Goal: Obtain resource: Download file/media

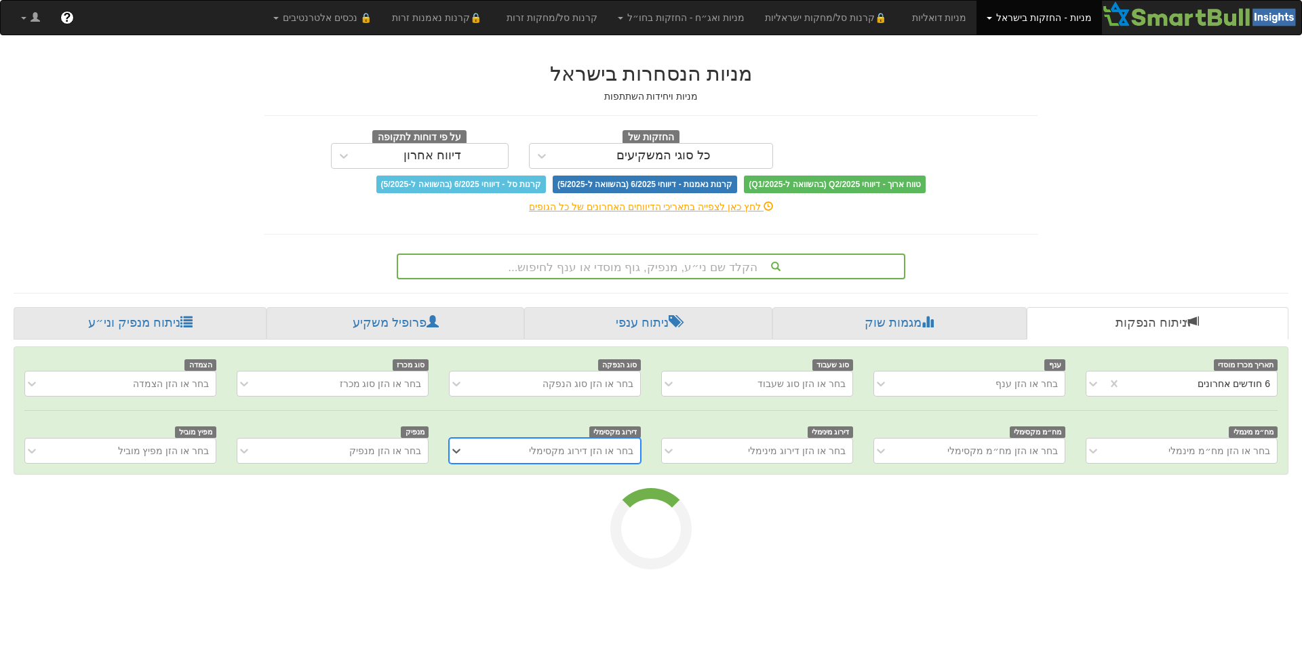
click at [813, 262] on div "הקלד שם ני״ע, מנפיק, גוף מוסדי או ענף לחיפוש..." at bounding box center [651, 266] width 506 height 23
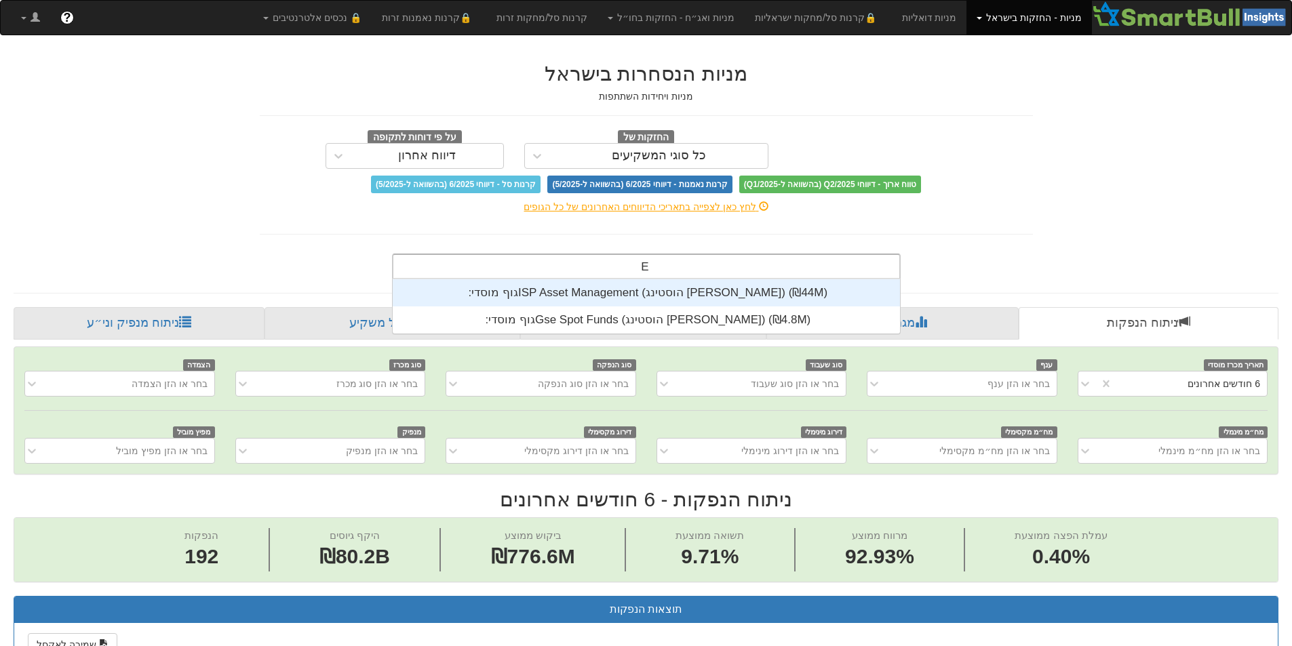
scroll to position [54, 0]
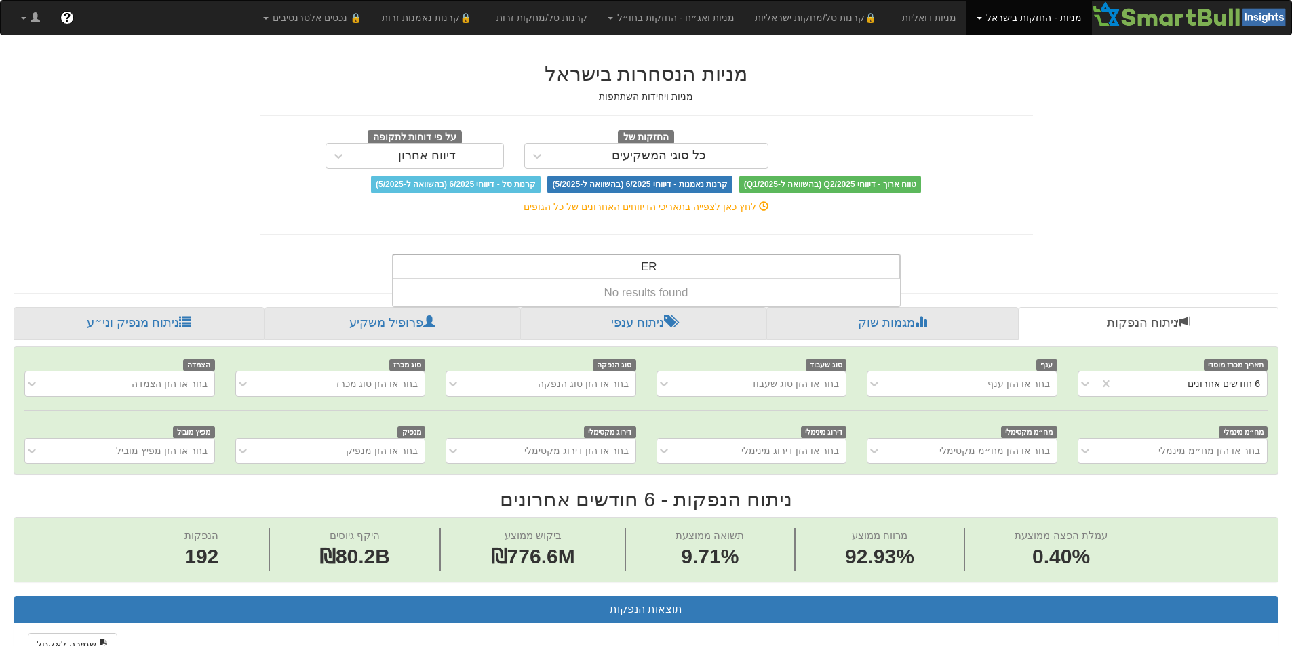
type input "E"
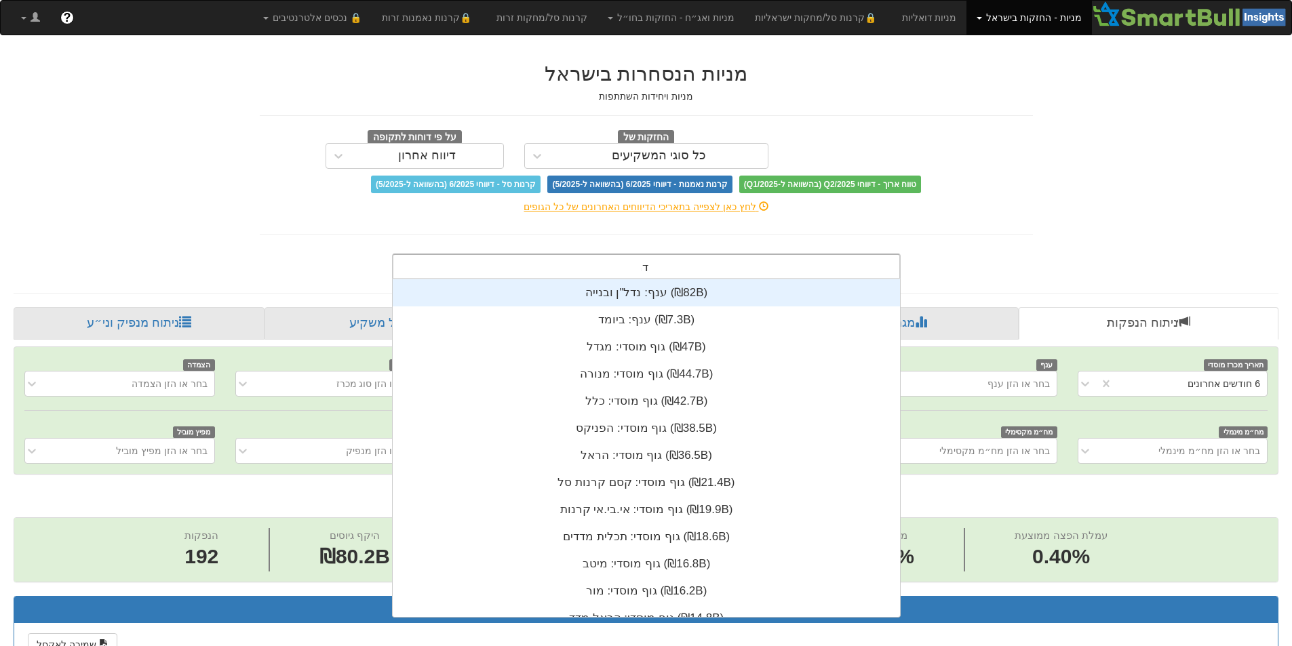
scroll to position [271, 0]
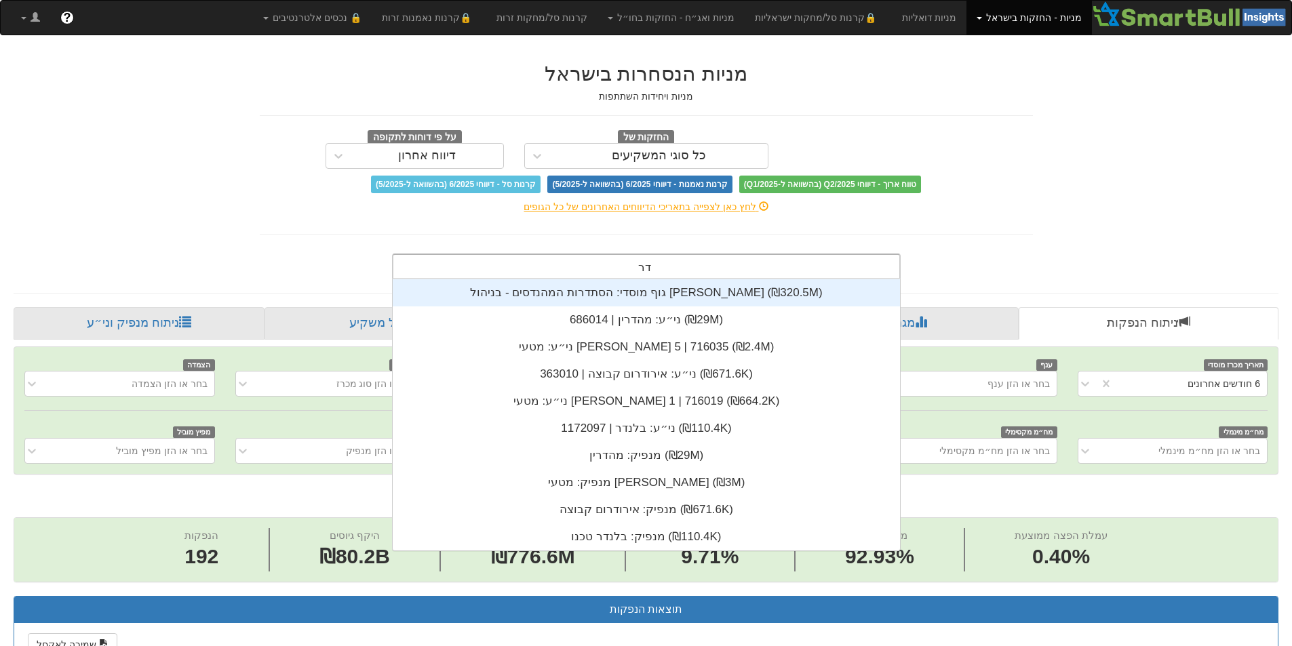
type input "ד"
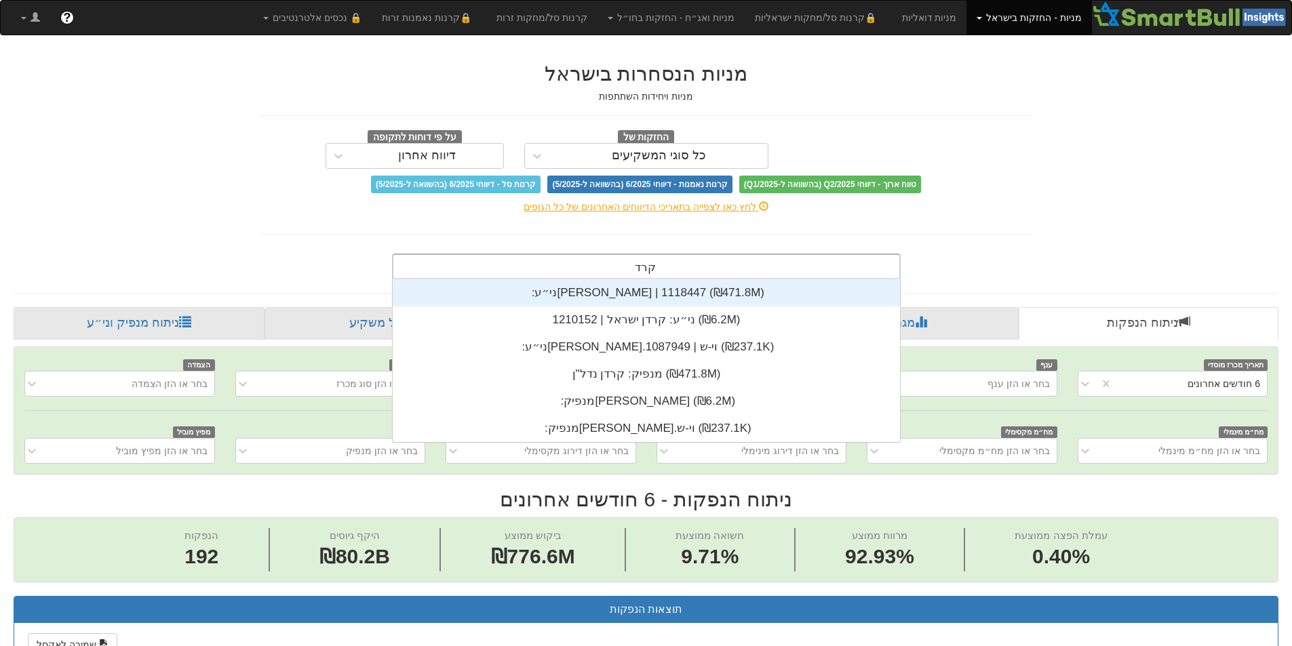
type input "קרדן"
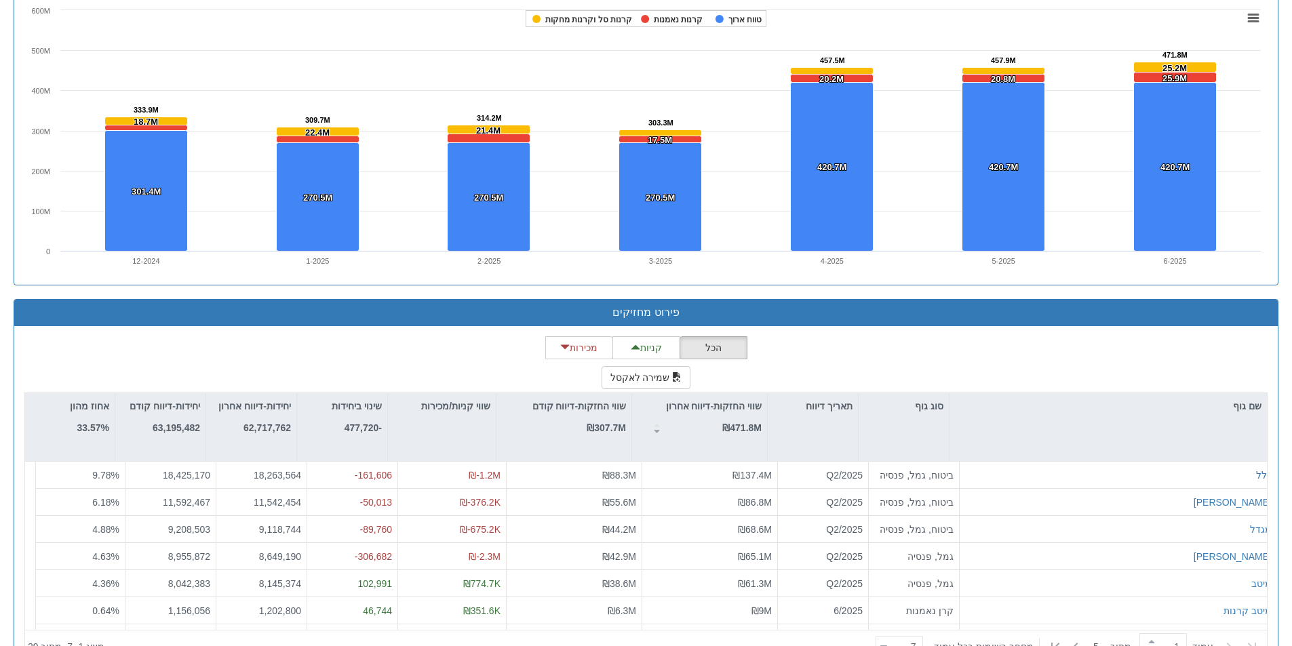
scroll to position [975, 0]
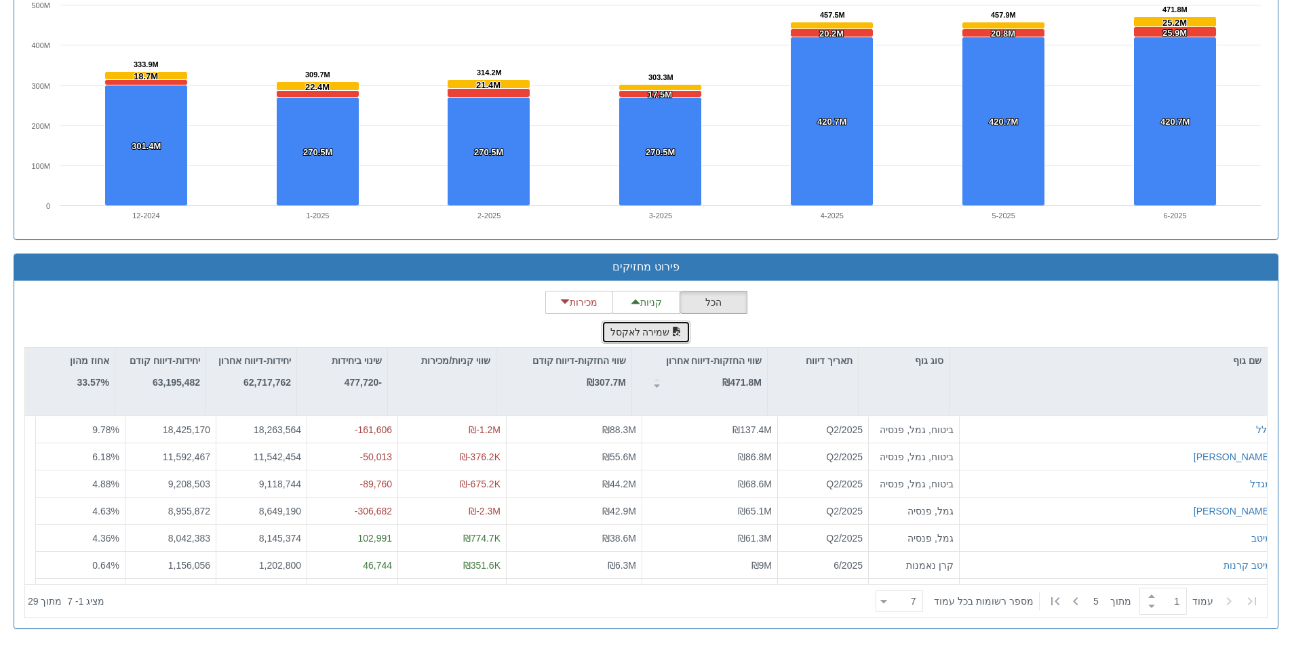
click at [668, 335] on button "שמירה לאקסל" at bounding box center [647, 332] width 90 height 23
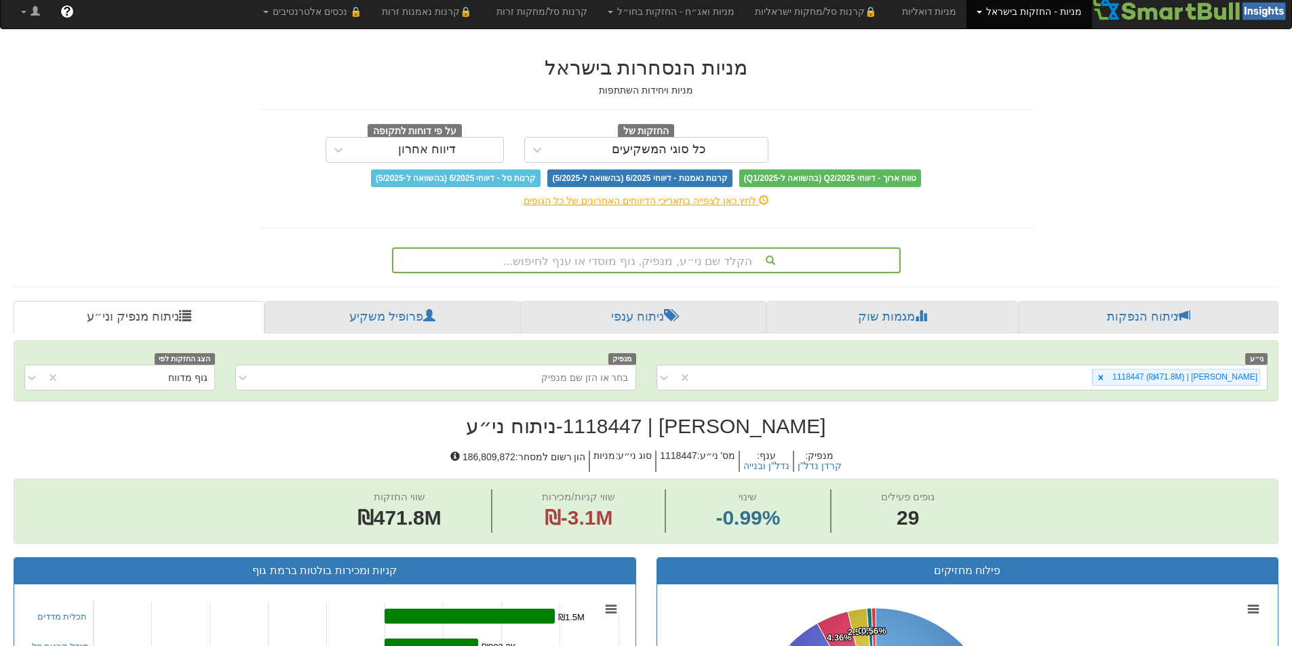
scroll to position [0, 0]
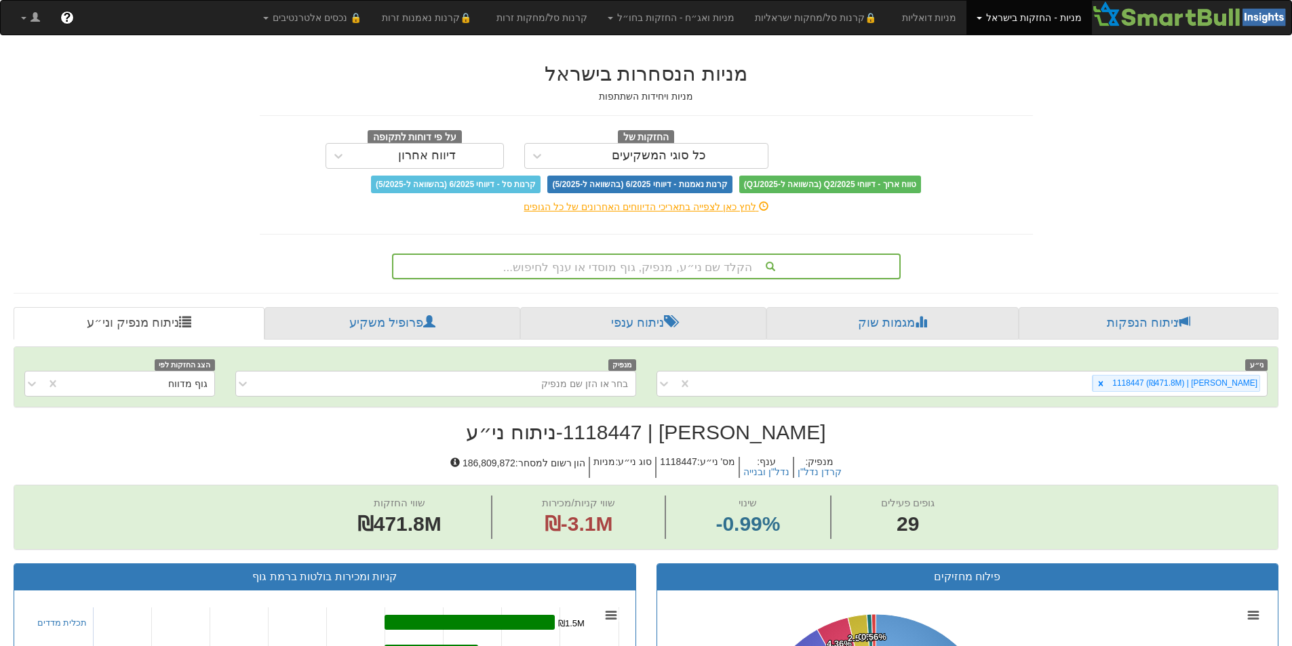
click at [718, 261] on div "הקלד שם ני״ע, מנפיק, גוף מוסדי או ענף לחיפוש..." at bounding box center [646, 266] width 506 height 23
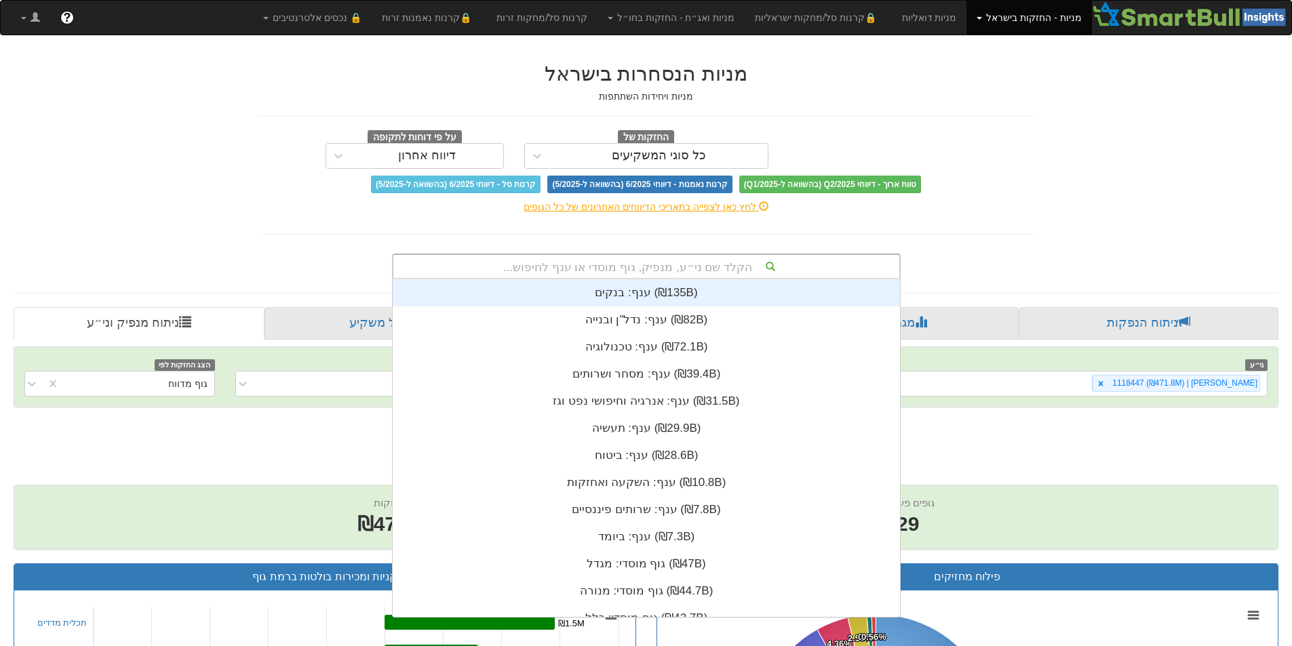
scroll to position [338, 0]
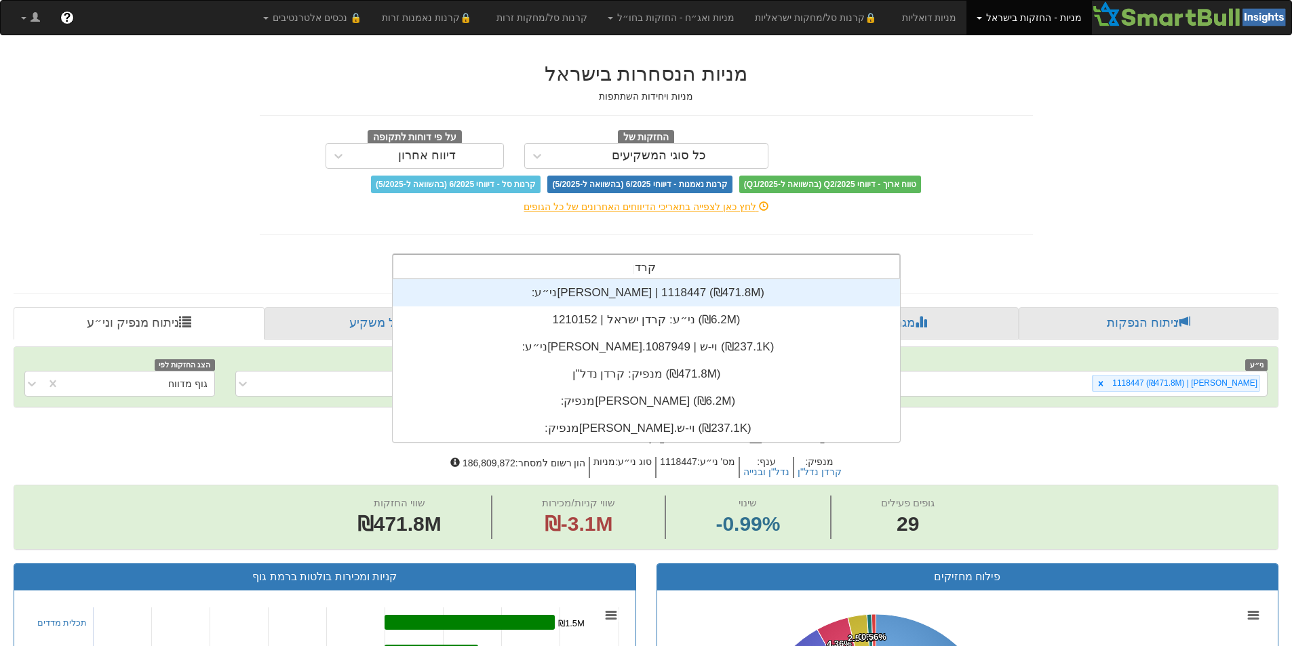
type input "קרדן י"
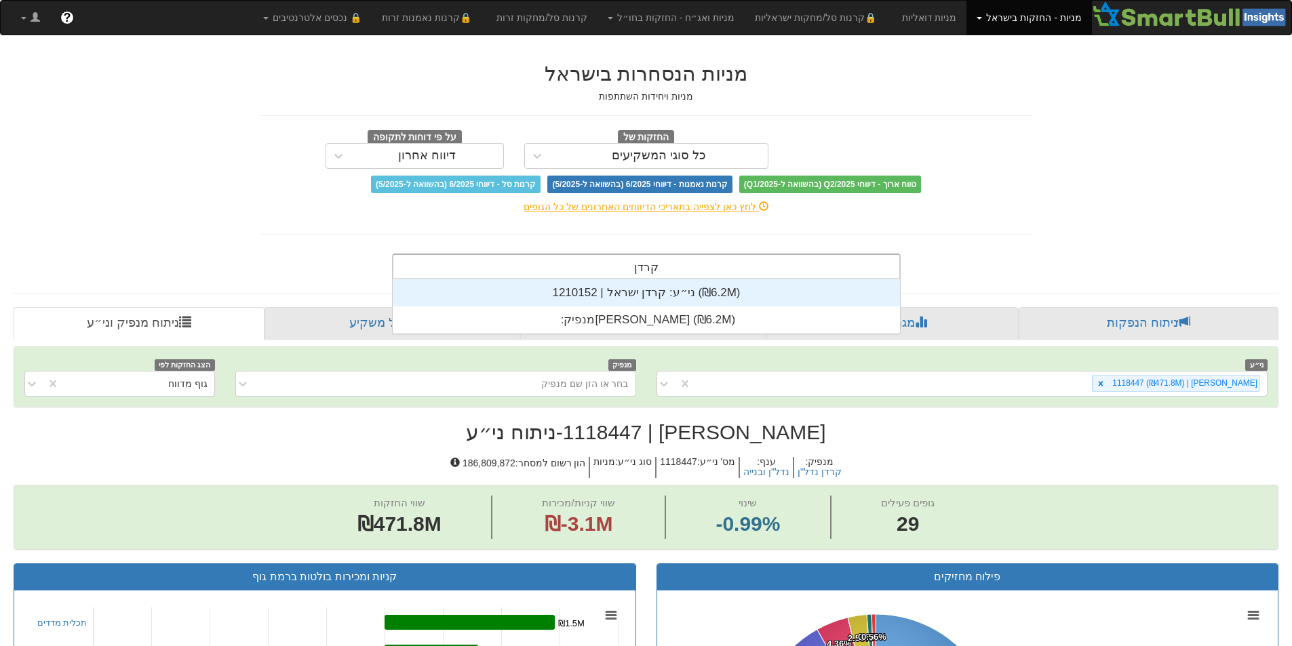
scroll to position [54, 0]
click at [699, 300] on div "ני״ע: ‏קרדן ישראל | 1210152 ‎(₪6.2M)‎" at bounding box center [646, 292] width 507 height 27
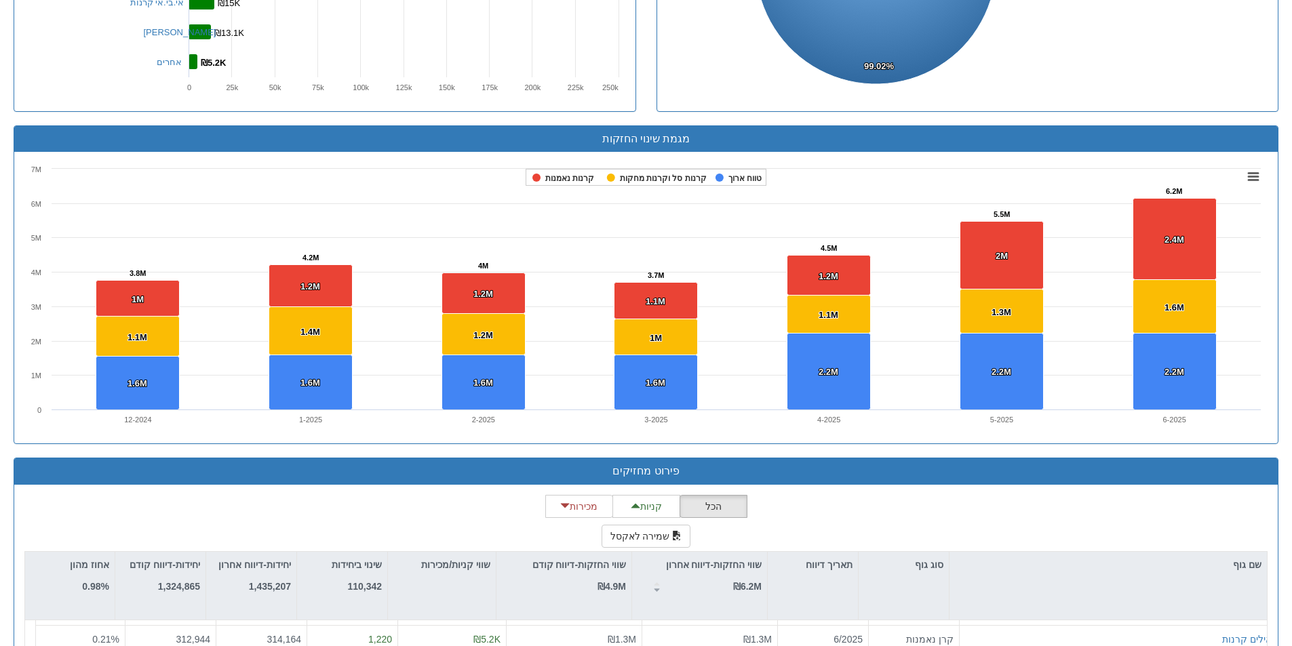
scroll to position [840, 0]
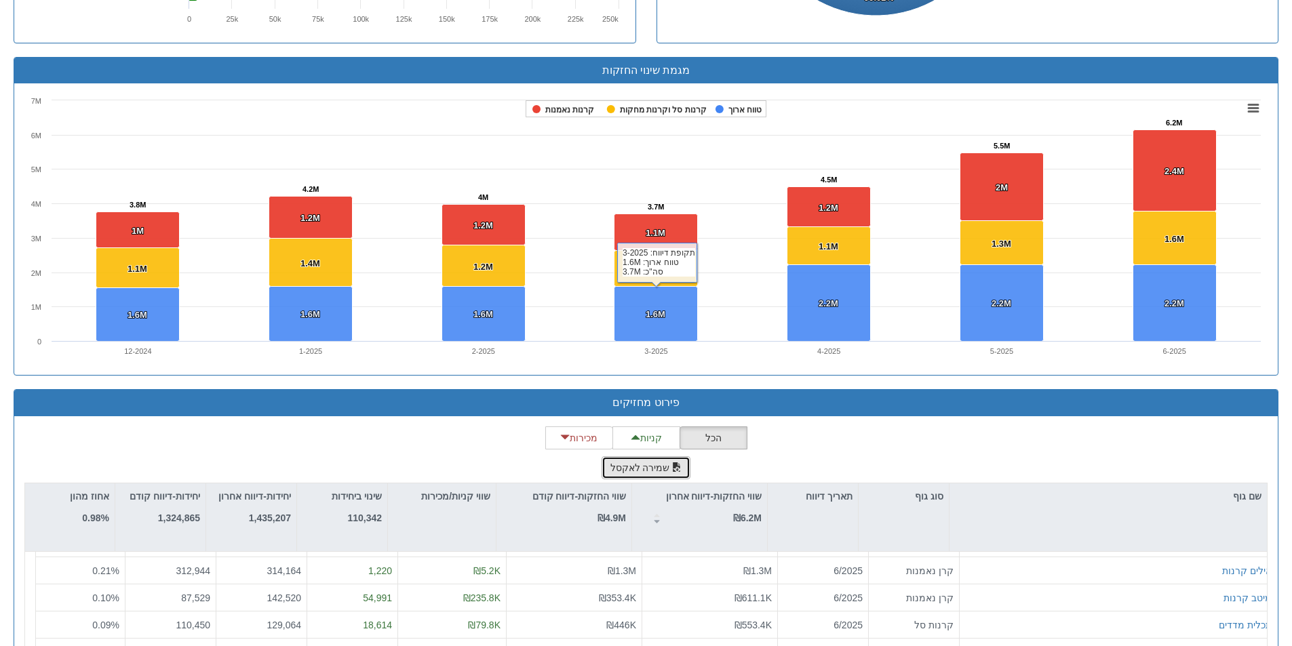
click at [649, 475] on button "שמירה לאקסל" at bounding box center [647, 467] width 90 height 23
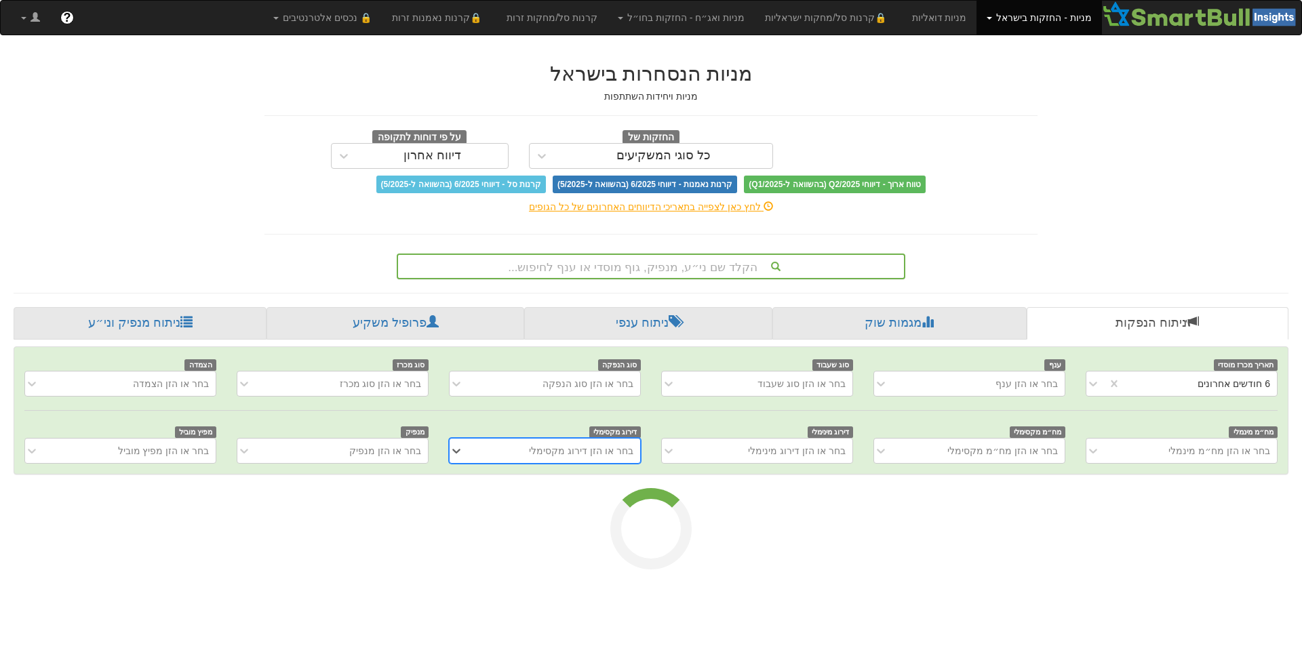
click at [814, 264] on div "הקלד שם ני״ע, מנפיק, גוף מוסדי או ענף לחיפוש..." at bounding box center [651, 266] width 506 height 23
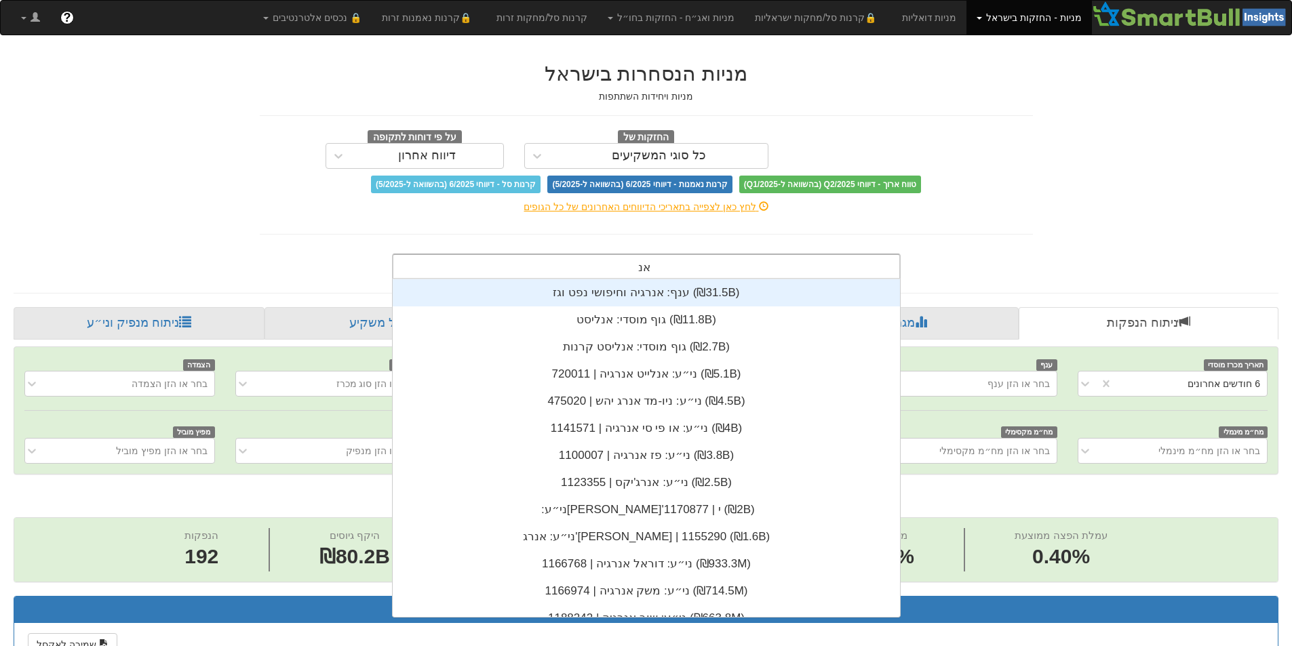
scroll to position [11, 0]
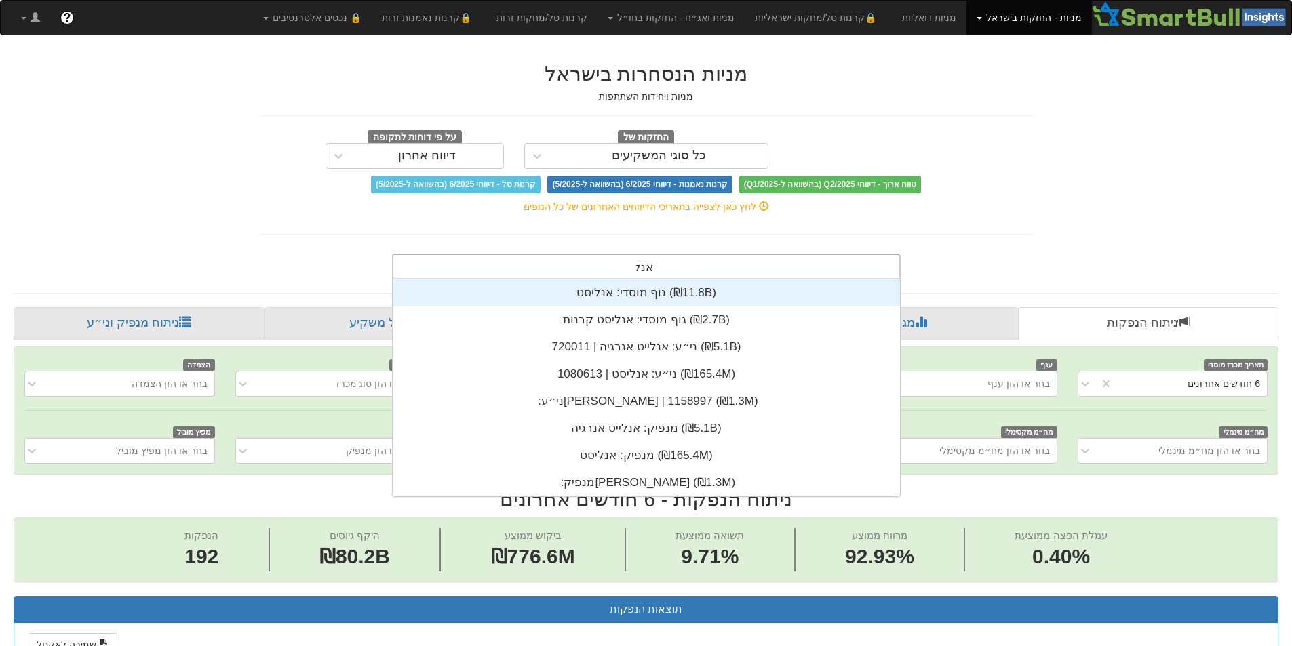
type input "אנליי"
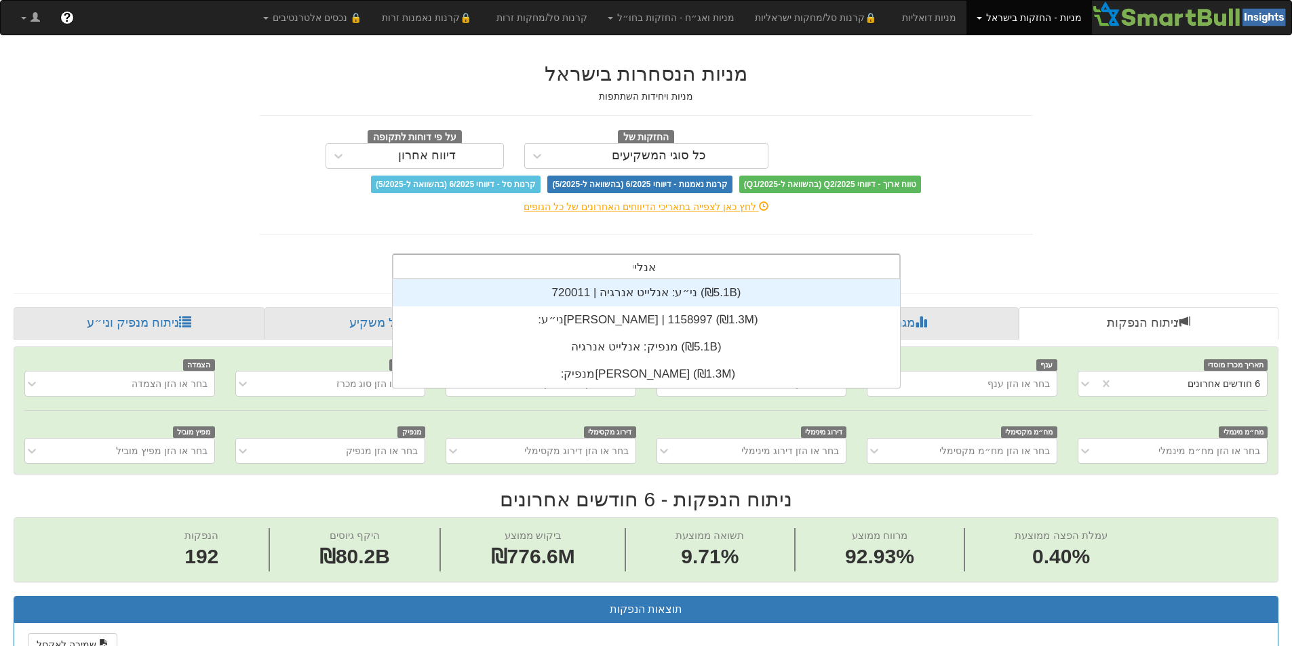
scroll to position [109, 0]
click at [691, 292] on div "ני״ע: ‏אנלייט אנרגיה | 720011 ‎(₪5.1B)‎" at bounding box center [646, 292] width 507 height 27
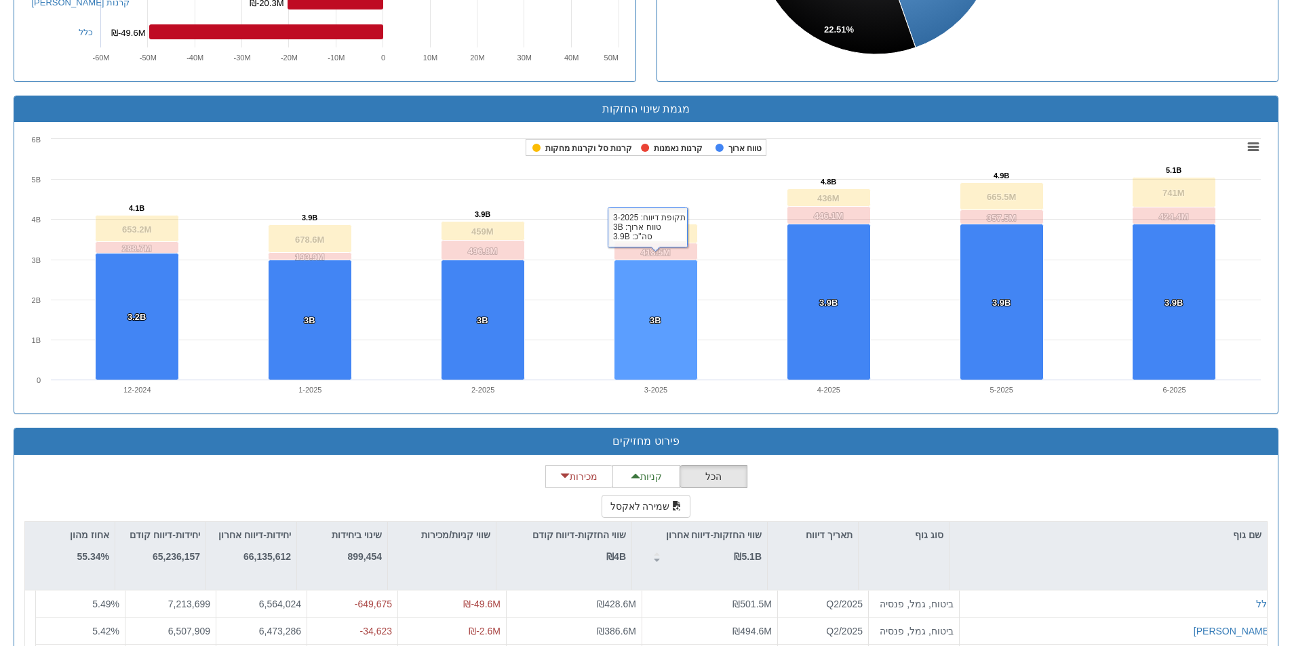
scroll to position [882, 0]
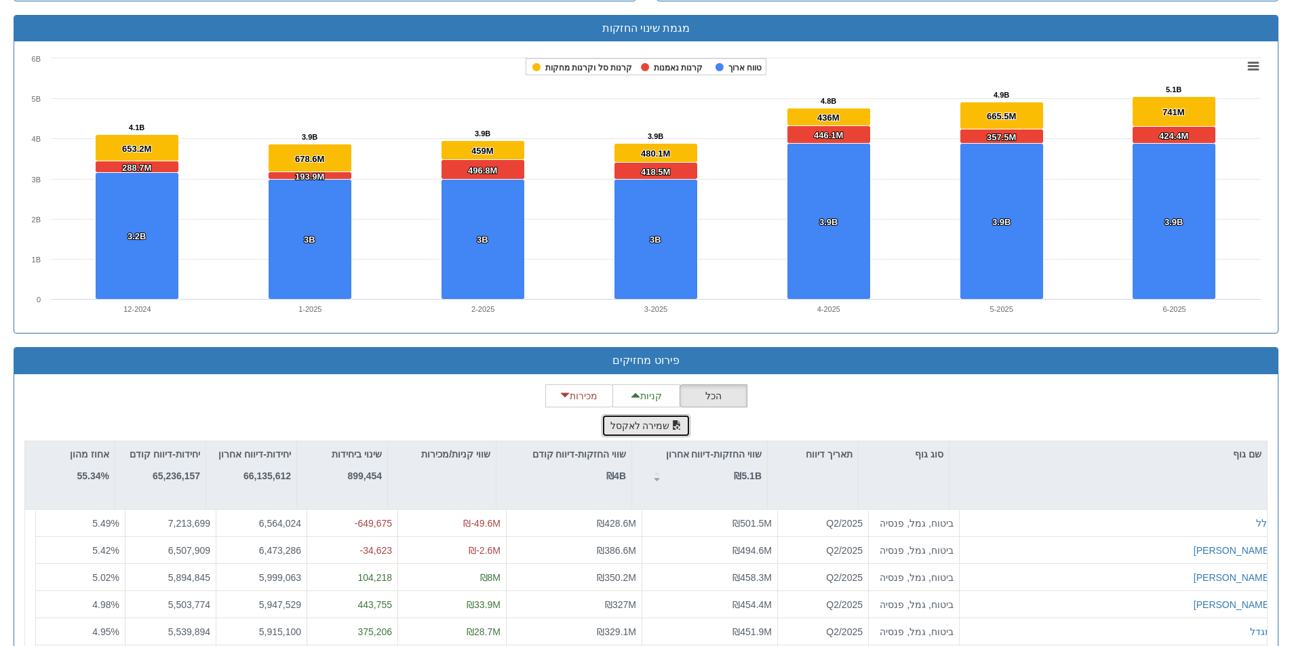
click at [658, 428] on button "שמירה לאקסל" at bounding box center [647, 425] width 90 height 23
